Goal: Find specific page/section: Find specific page/section

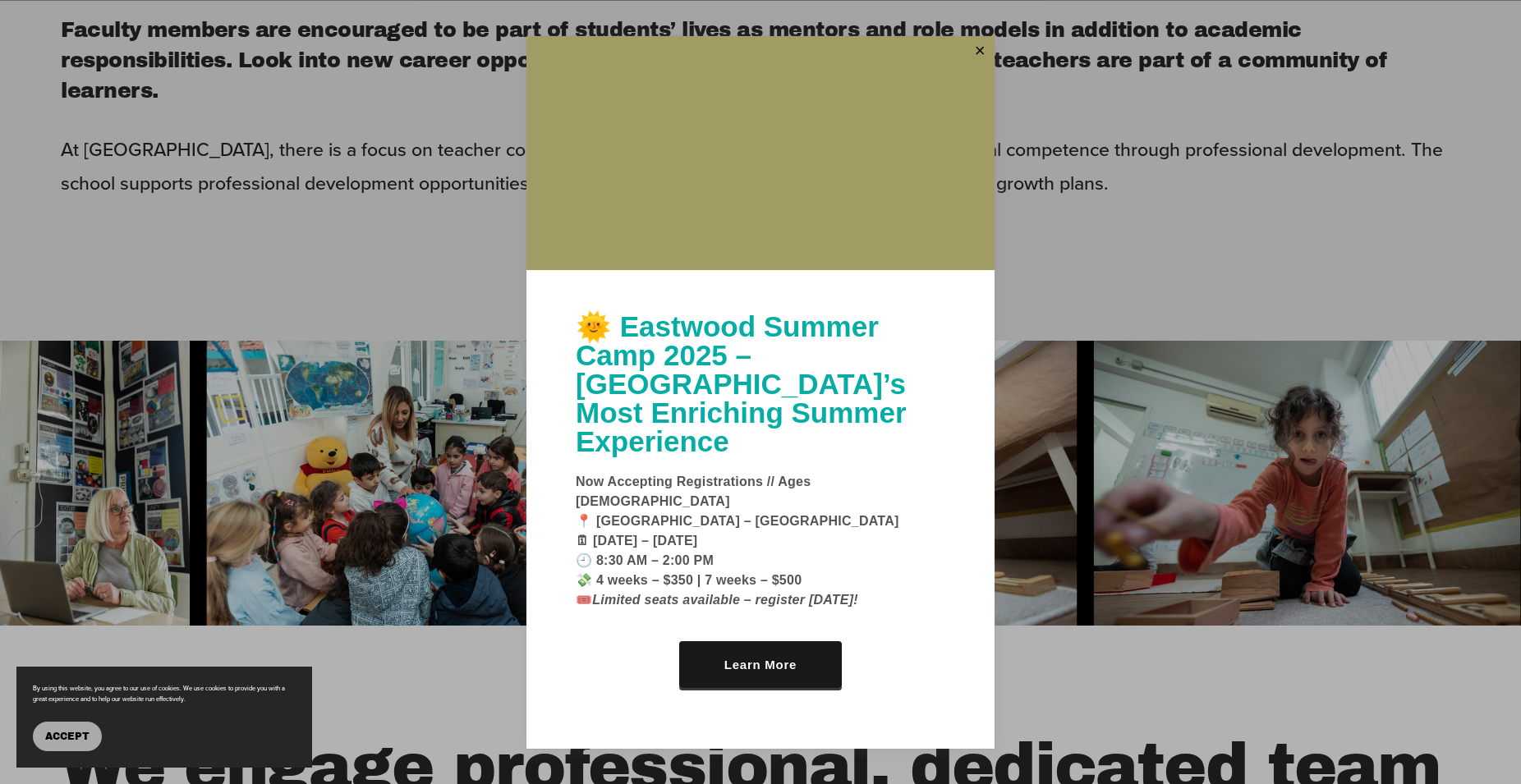
scroll to position [1256, 0]
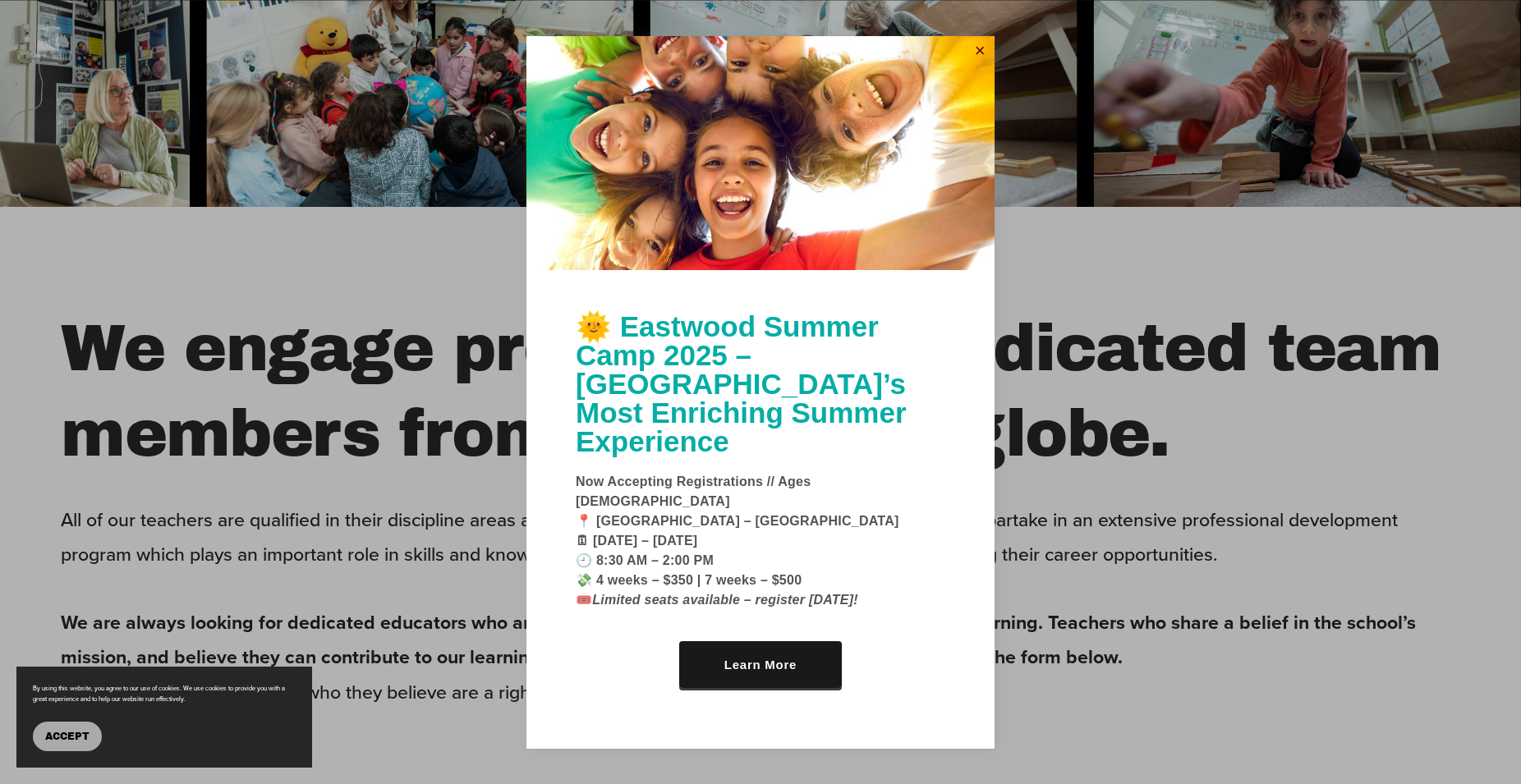
click at [980, 65] on link "Close" at bounding box center [979, 52] width 25 height 26
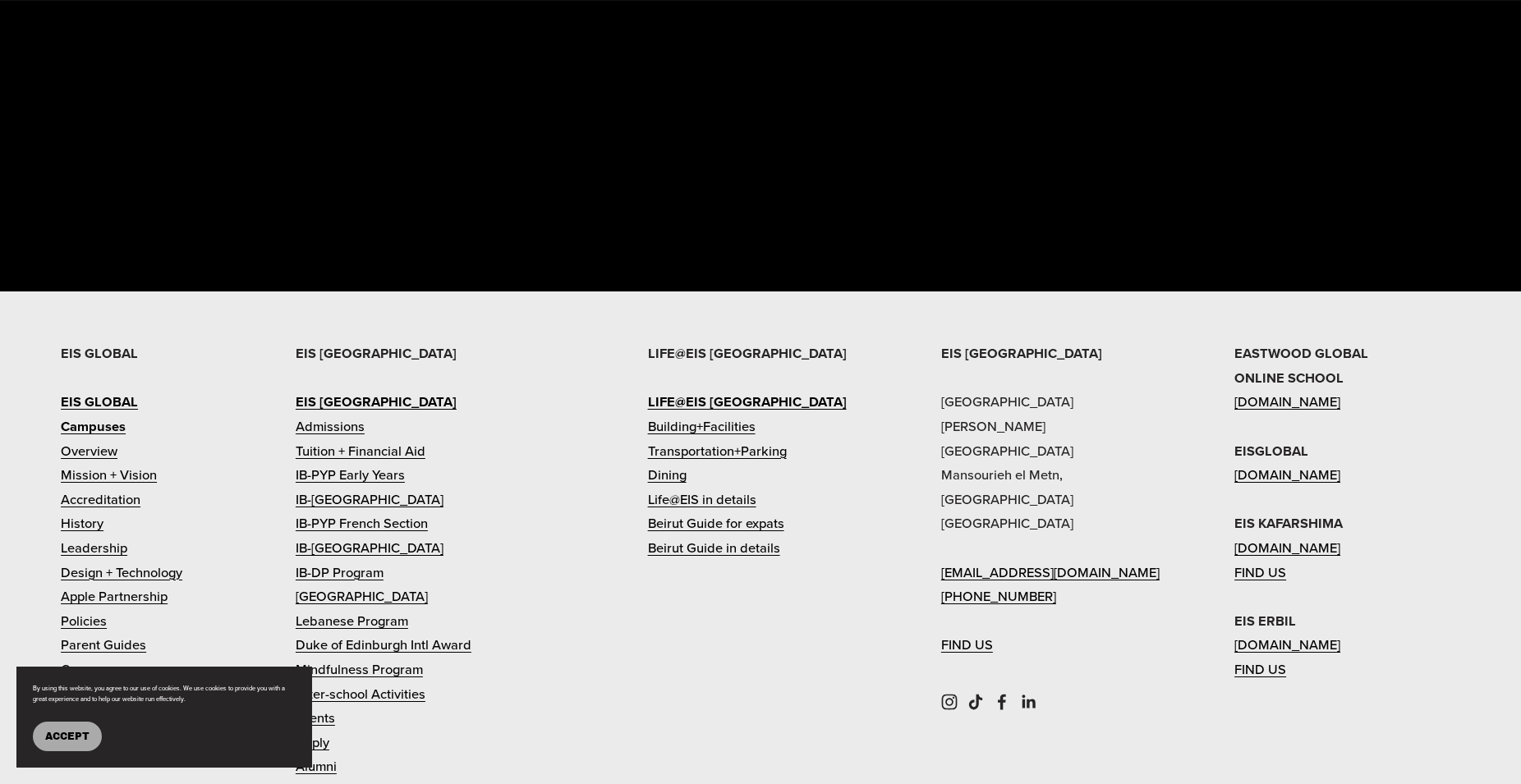
scroll to position [3887, 0]
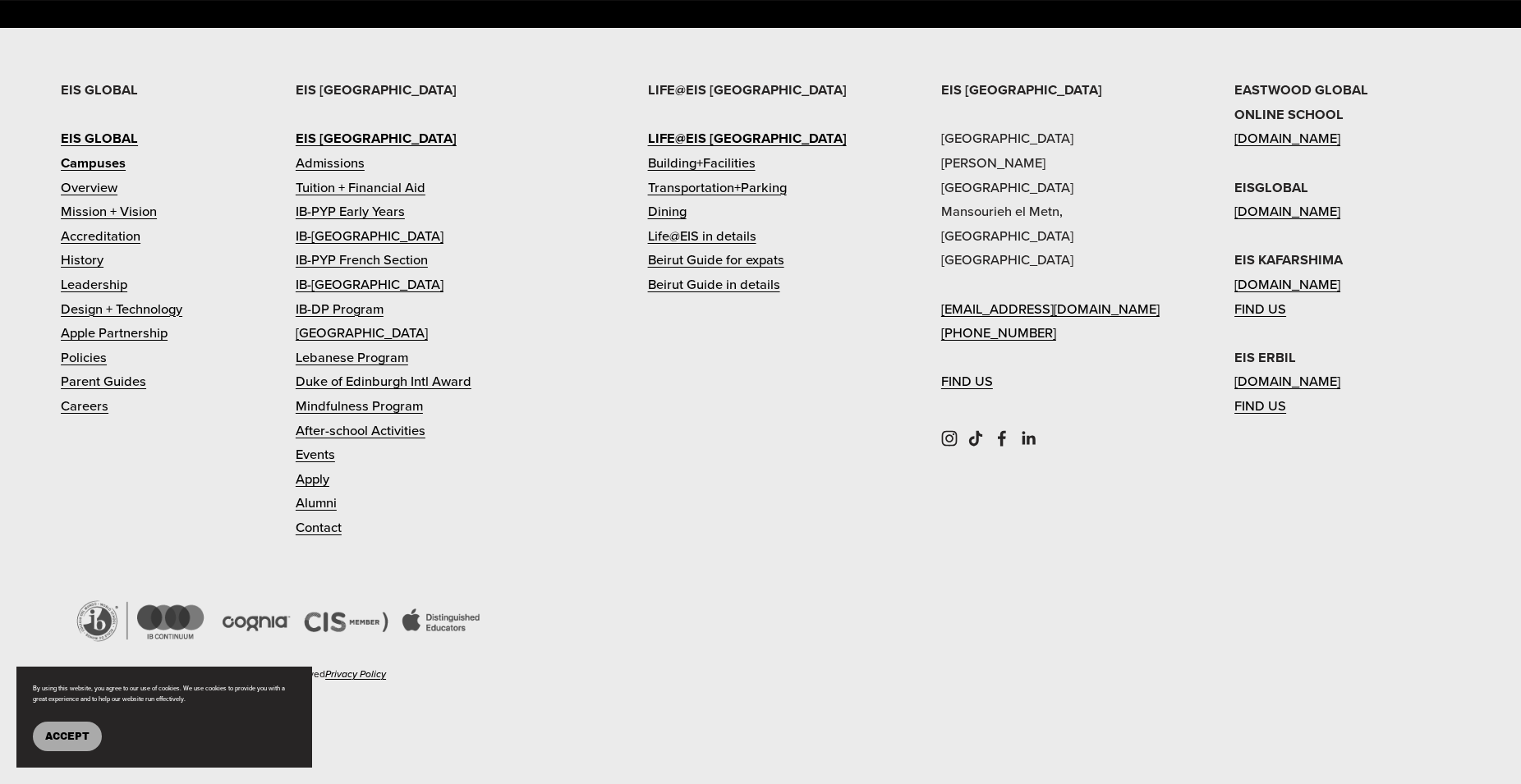
click at [336, 160] on link "Admissions" at bounding box center [330, 163] width 69 height 25
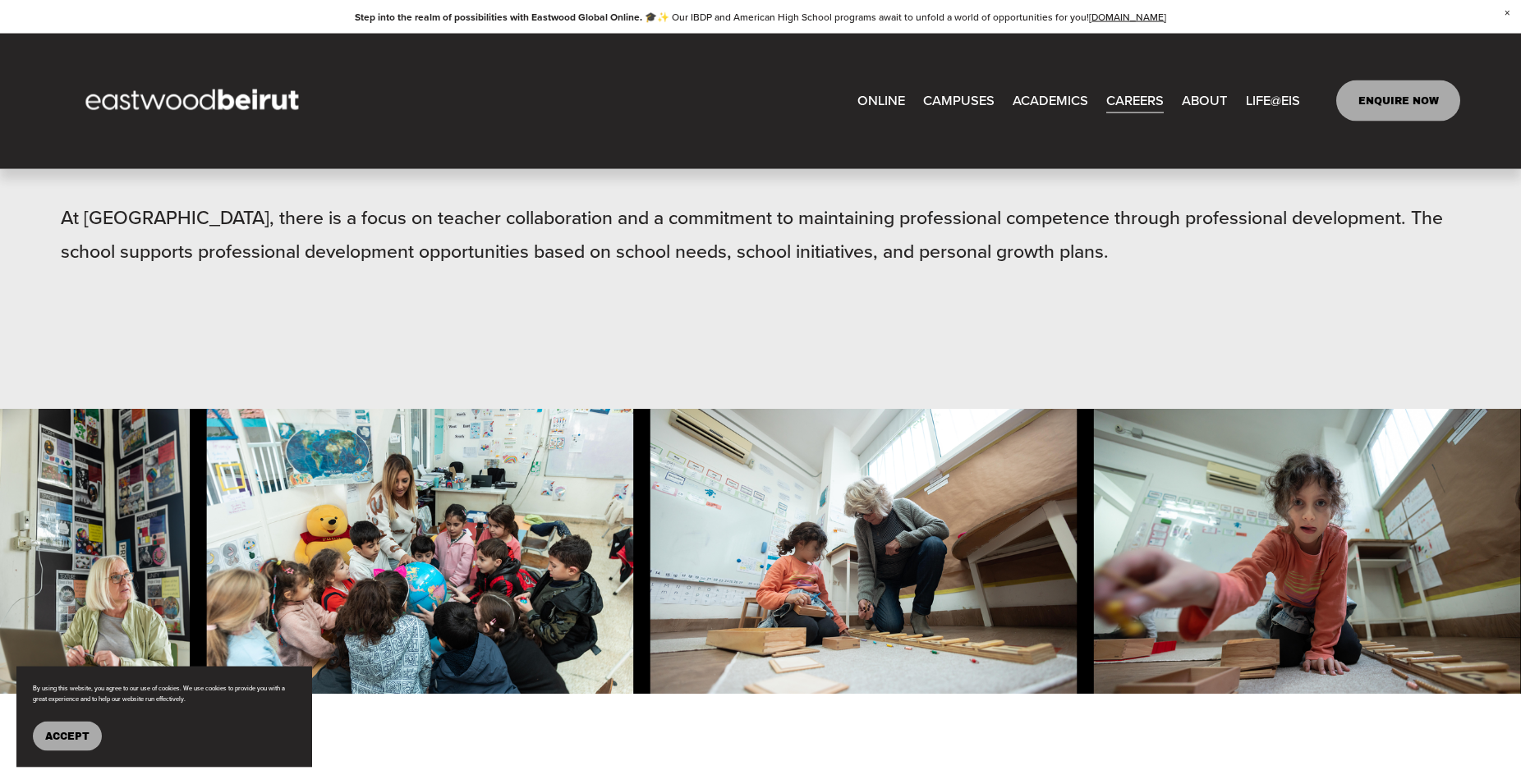
scroll to position [386, 0]
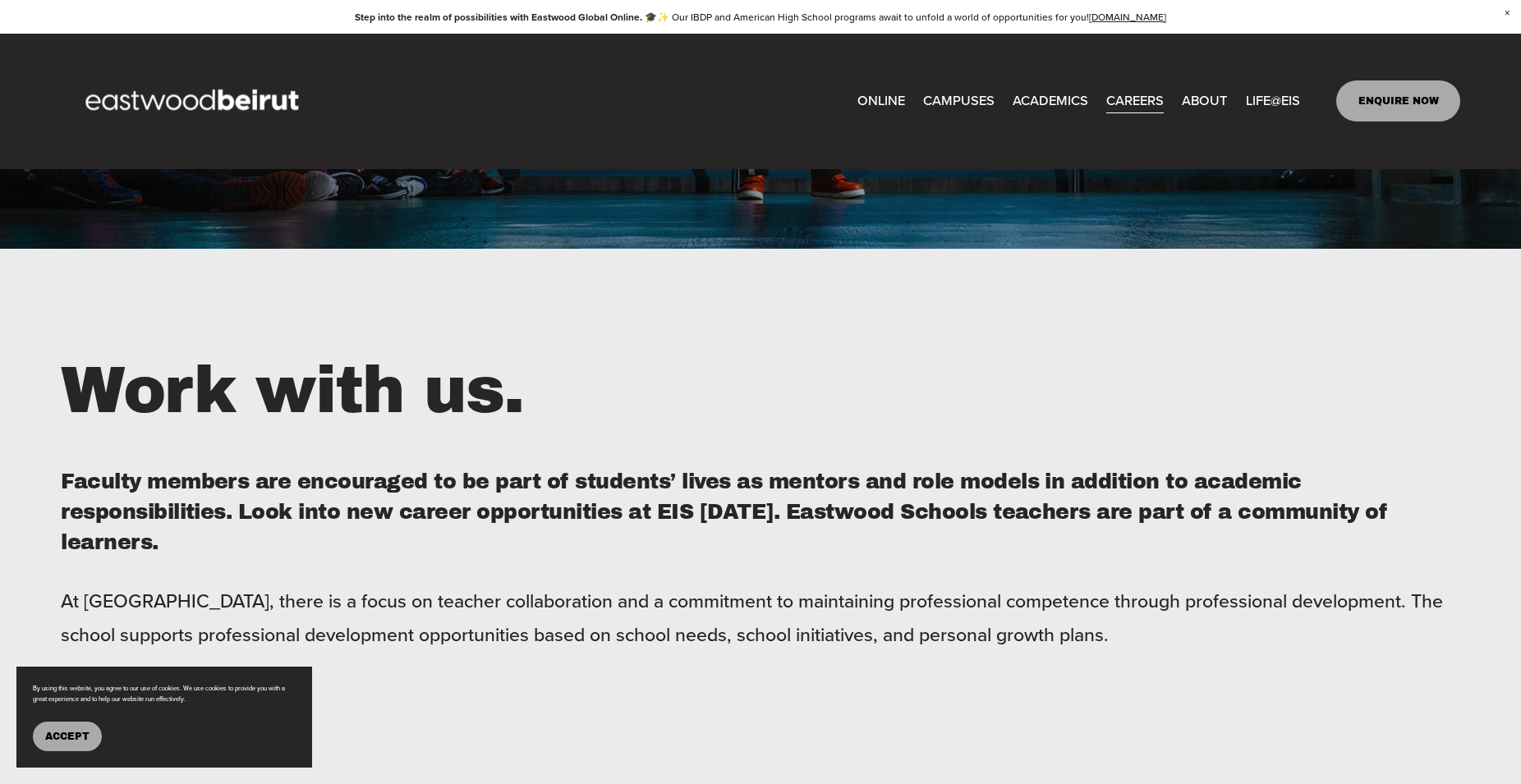
click at [1132, 100] on link "CAREERS" at bounding box center [1135, 101] width 57 height 27
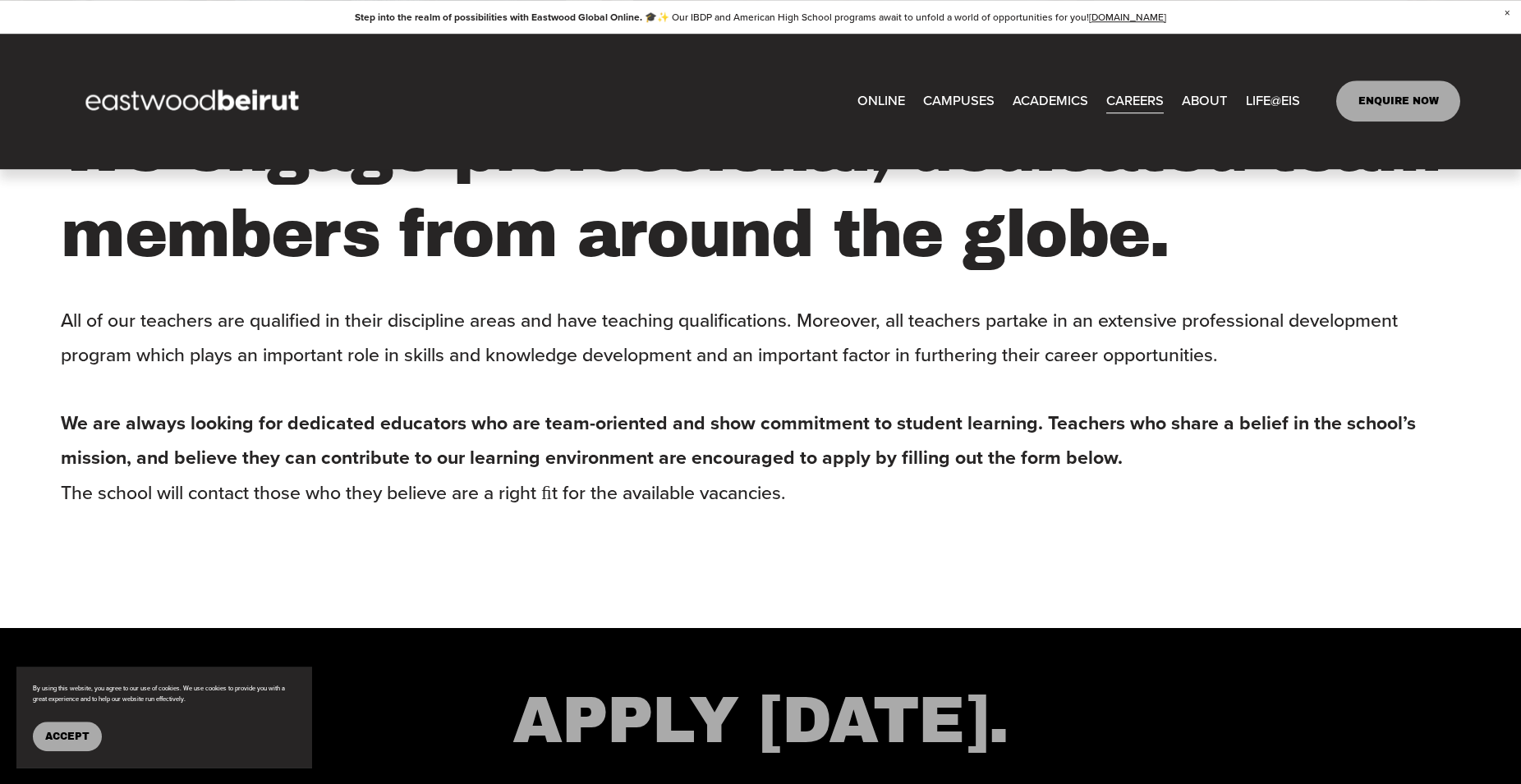
scroll to position [1424, 0]
